Goal: Task Accomplishment & Management: Complete application form

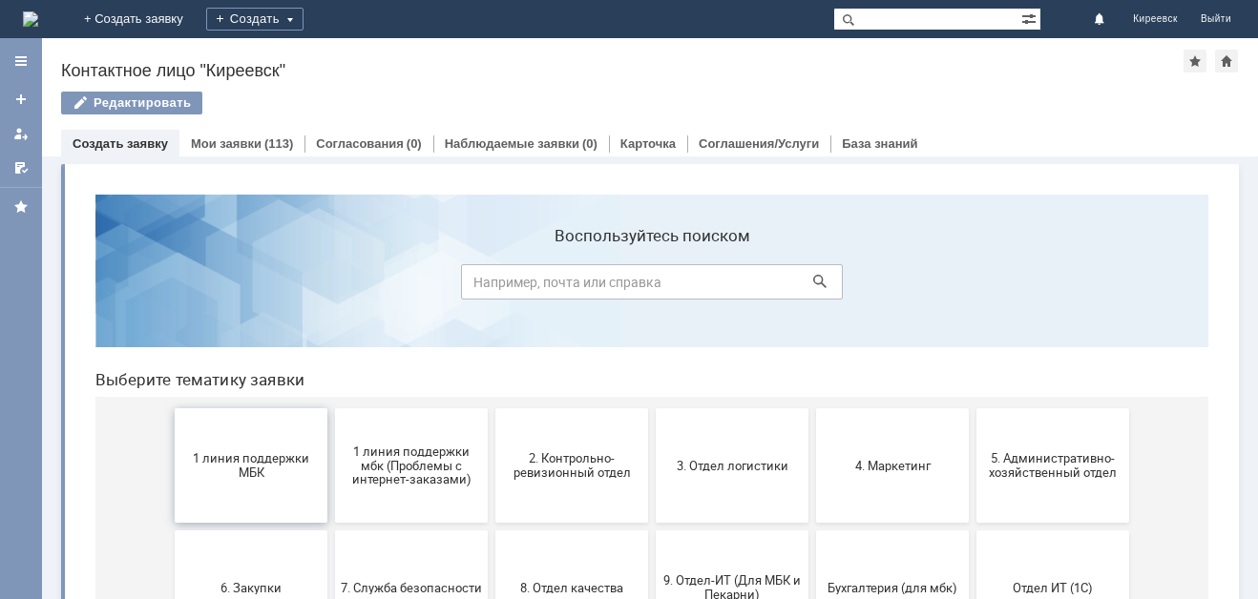
click at [251, 444] on button "1 линия поддержки МБК" at bounding box center [251, 465] width 153 height 114
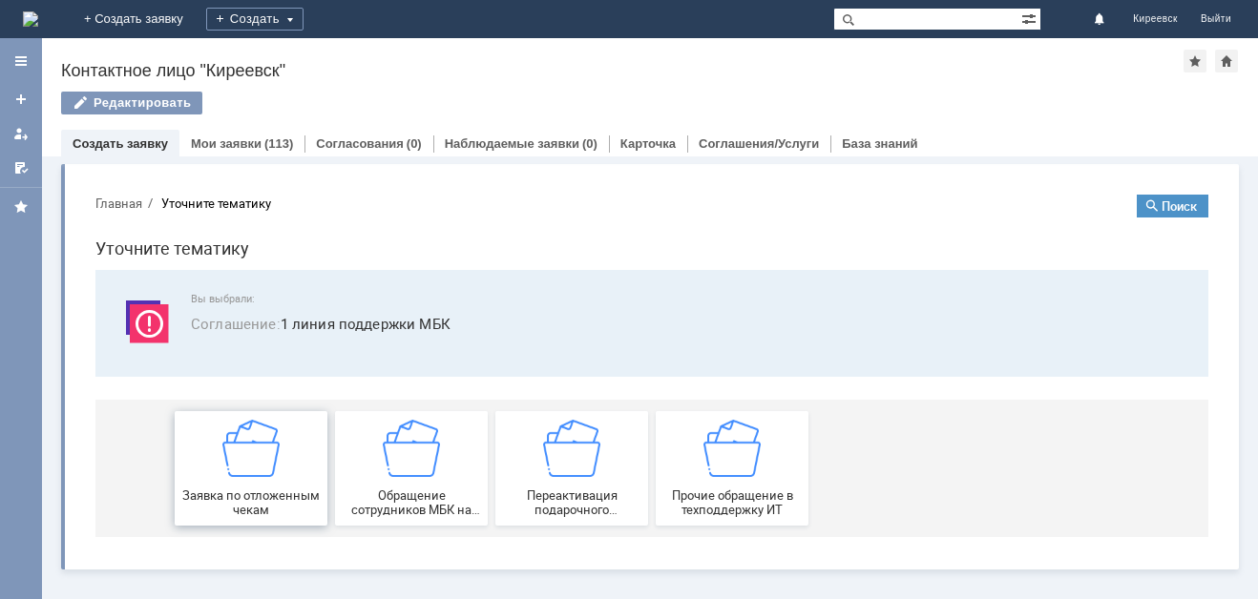
click at [241, 463] on img at bounding box center [250, 448] width 57 height 57
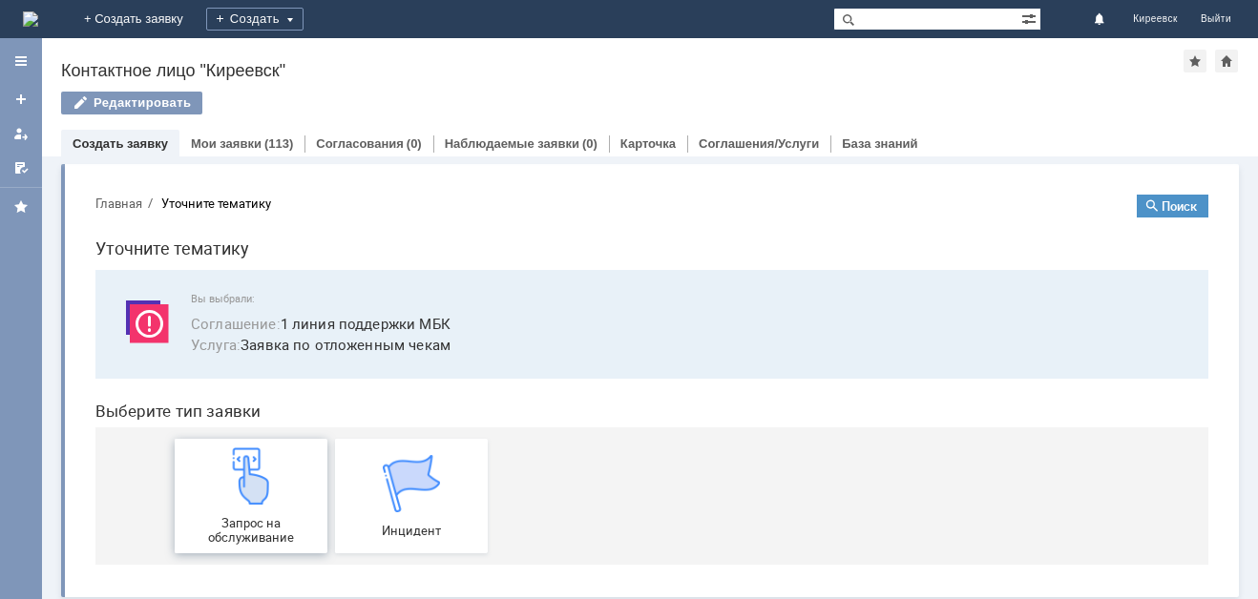
click at [230, 478] on img at bounding box center [250, 475] width 57 height 57
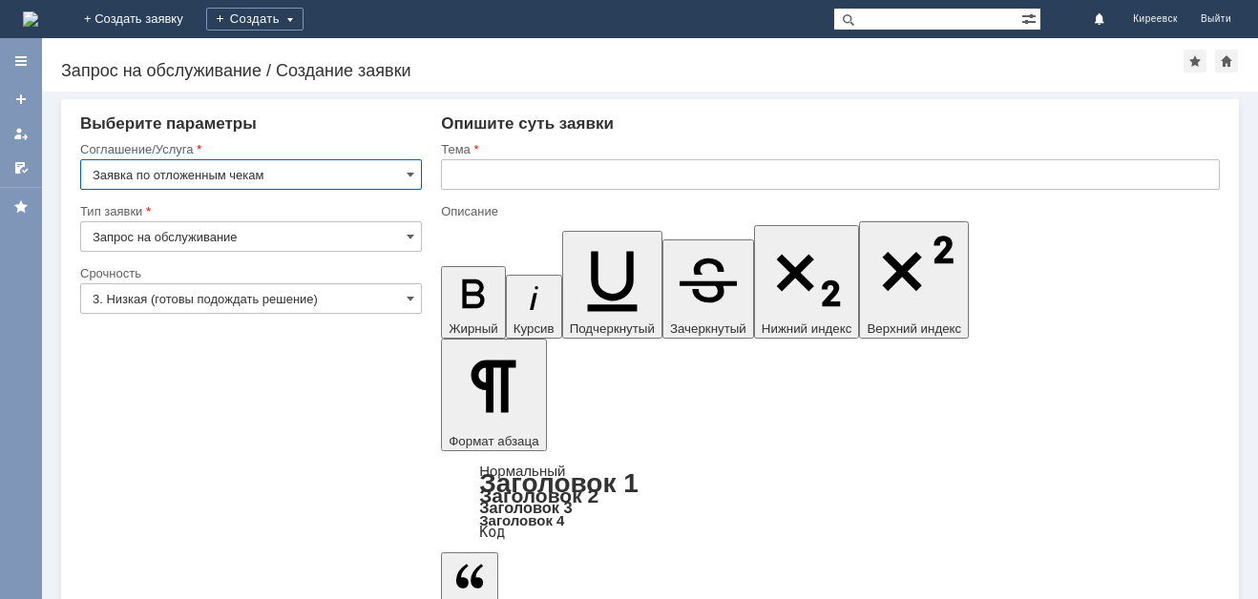
click at [471, 166] on input "text" at bounding box center [830, 174] width 779 height 31
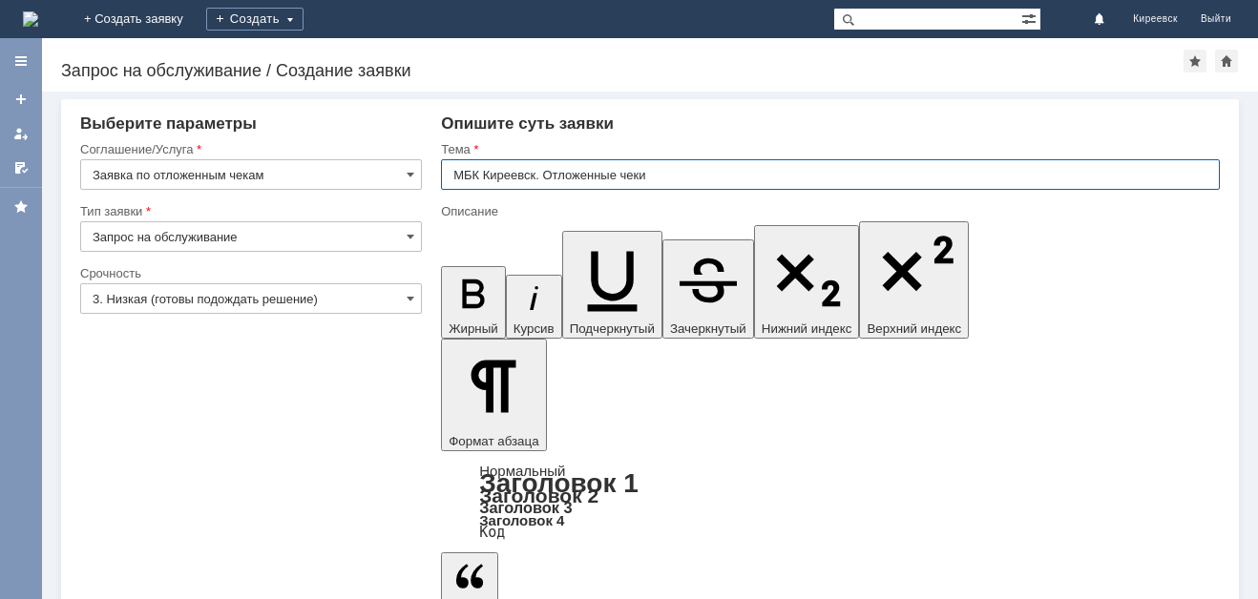
type input "МБК Киреевск. Отложенные чеки"
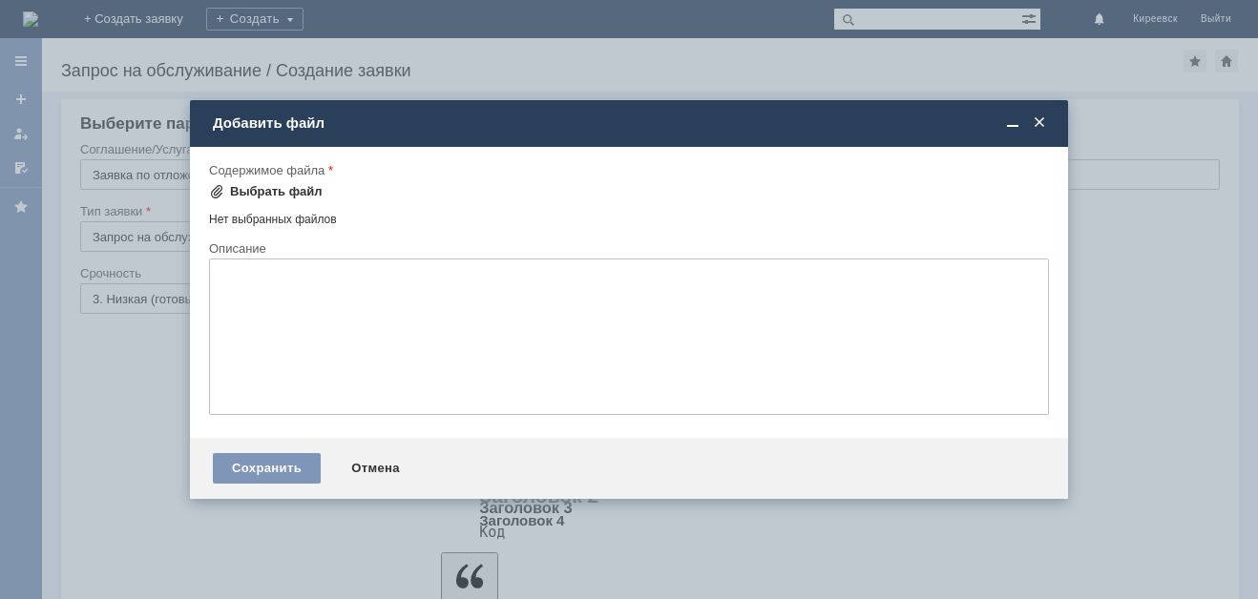
click at [268, 188] on div "Выбрать файл" at bounding box center [276, 191] width 93 height 15
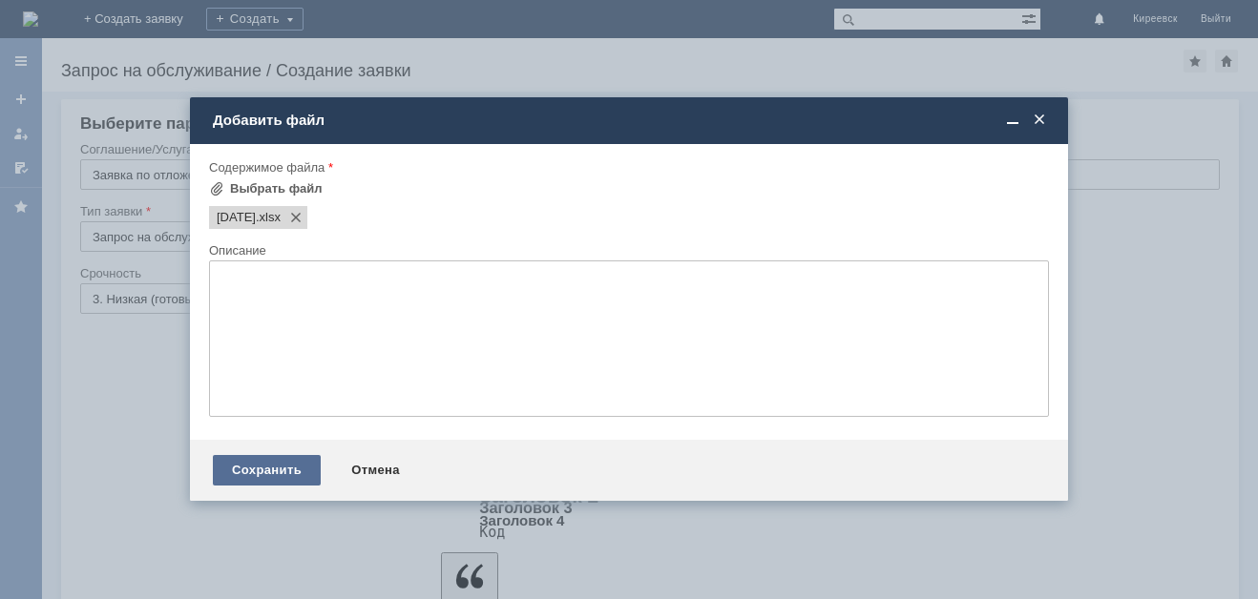
click at [281, 470] on div "Сохранить" at bounding box center [267, 470] width 108 height 31
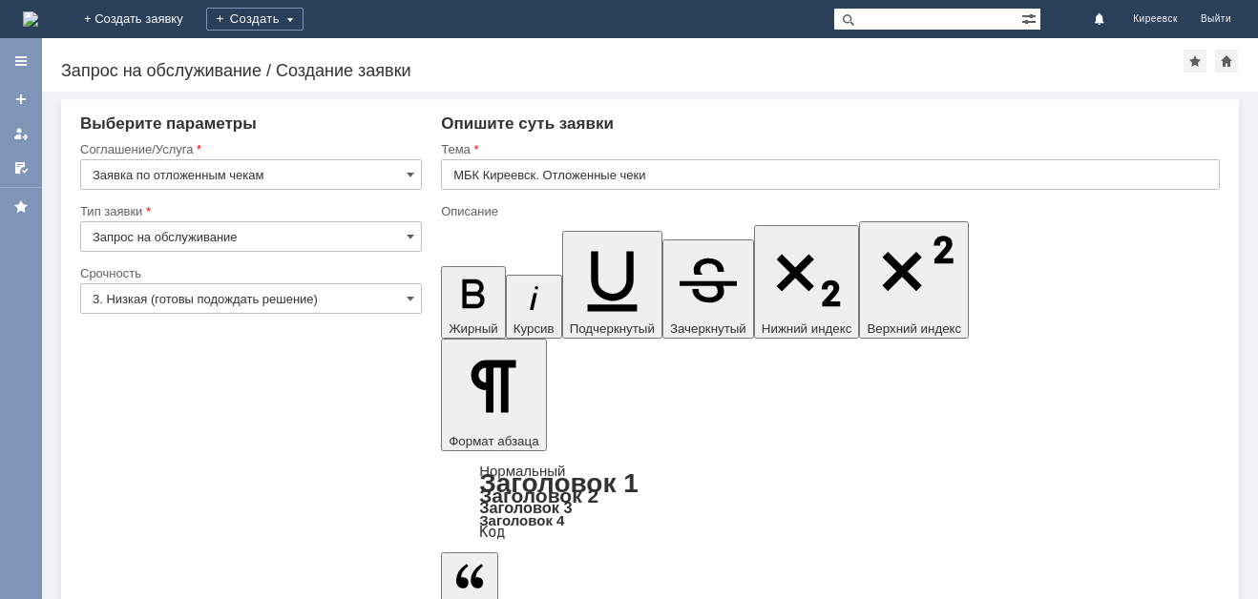
click at [215, 298] on input "3. Низкая (готовы подождать решение)" at bounding box center [251, 298] width 342 height 31
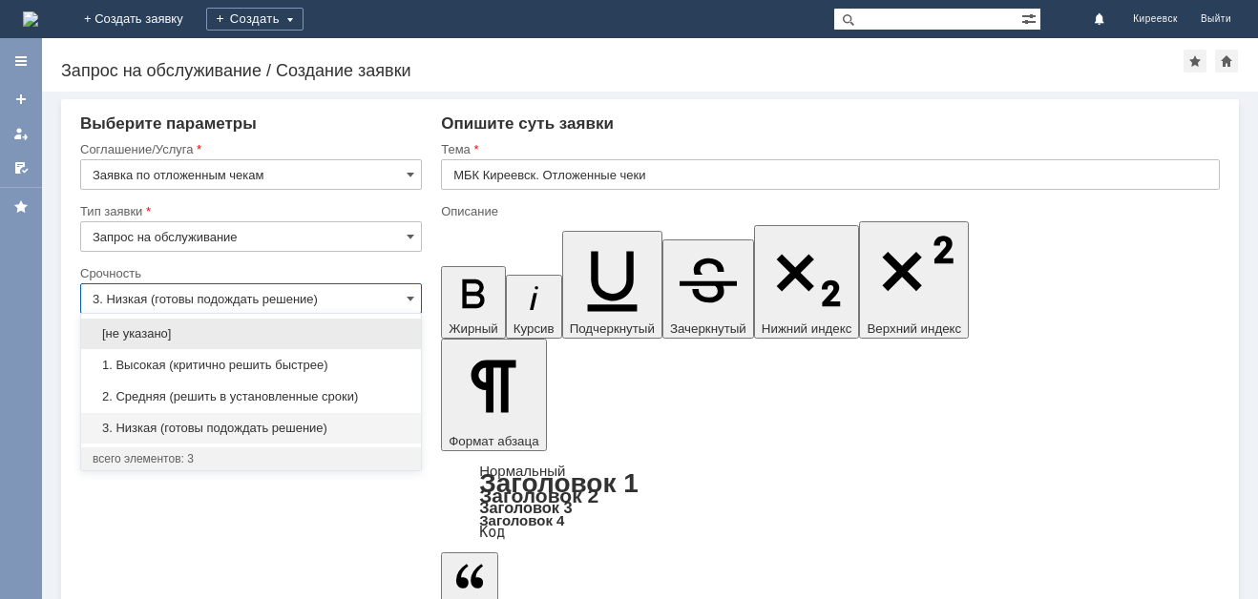
click at [208, 398] on span "2. Средняя (решить в установленные сроки)" at bounding box center [251, 396] width 317 height 15
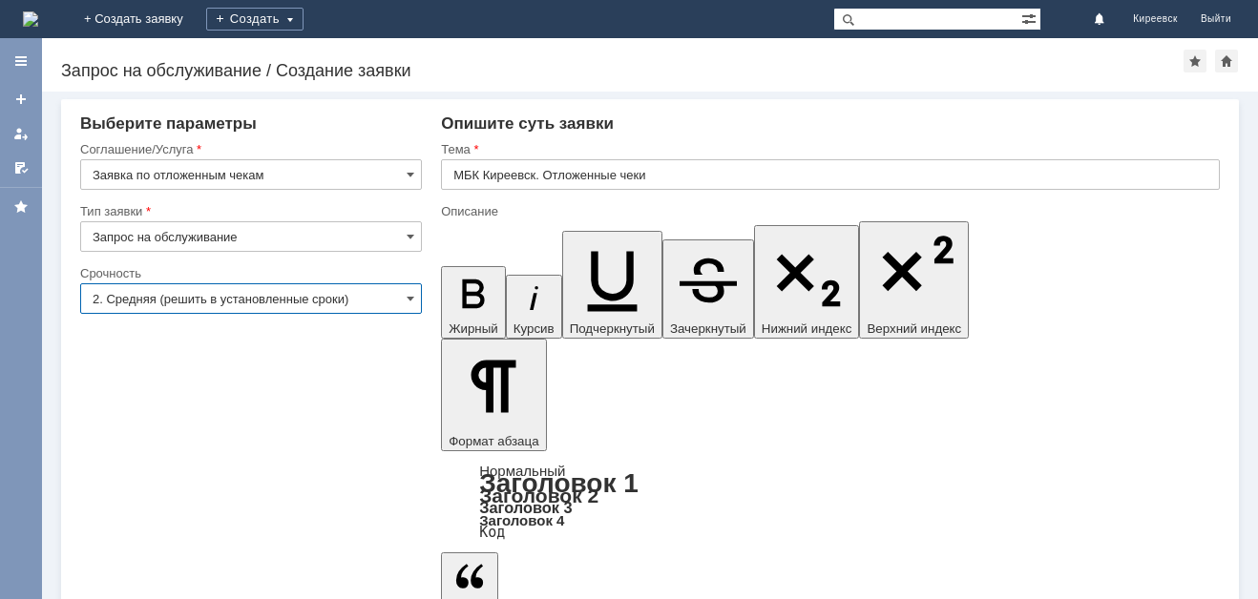
type input "2. Средняя (решить в установленные сроки)"
